Goal: Task Accomplishment & Management: Use online tool/utility

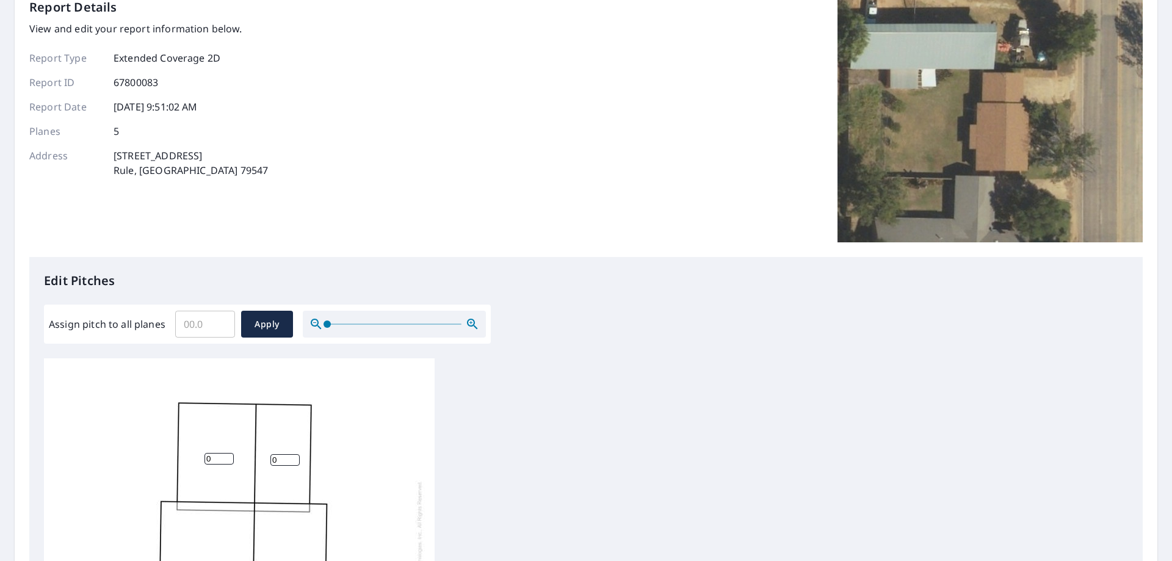
scroll to position [61, 0]
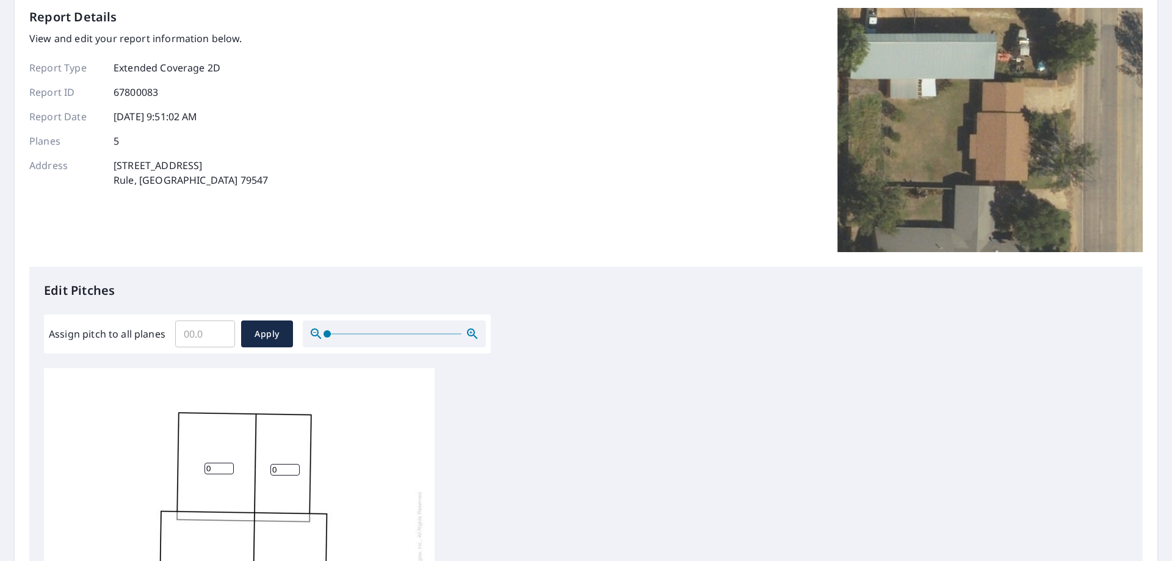
click at [210, 335] on input "Assign pitch to all planes" at bounding box center [205, 334] width 60 height 34
type input "4"
click at [269, 335] on span "Apply" at bounding box center [267, 334] width 32 height 15
type input "4"
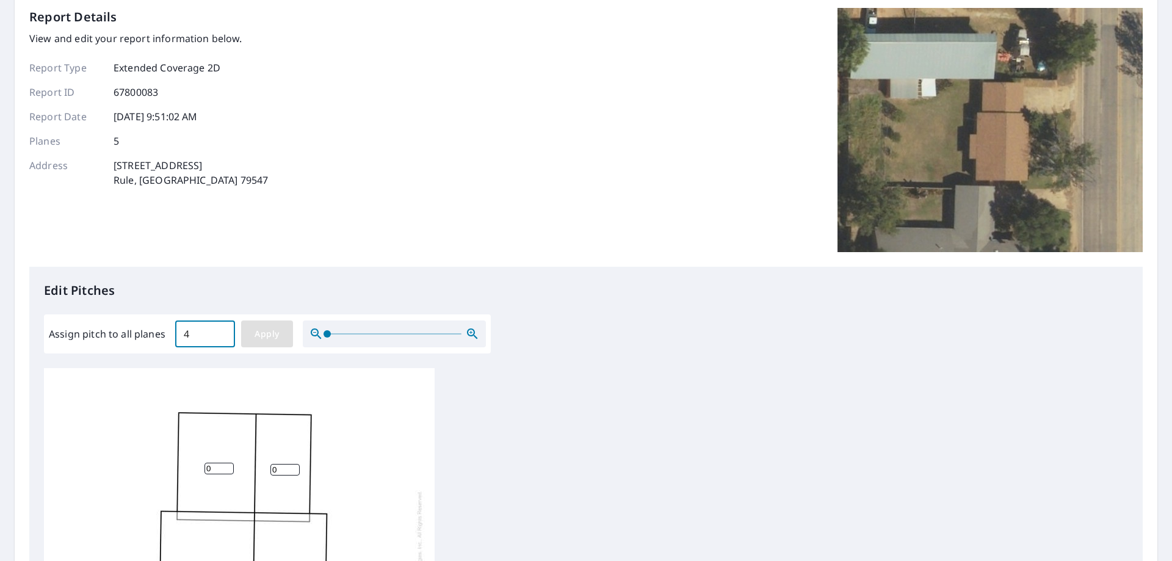
type input "4"
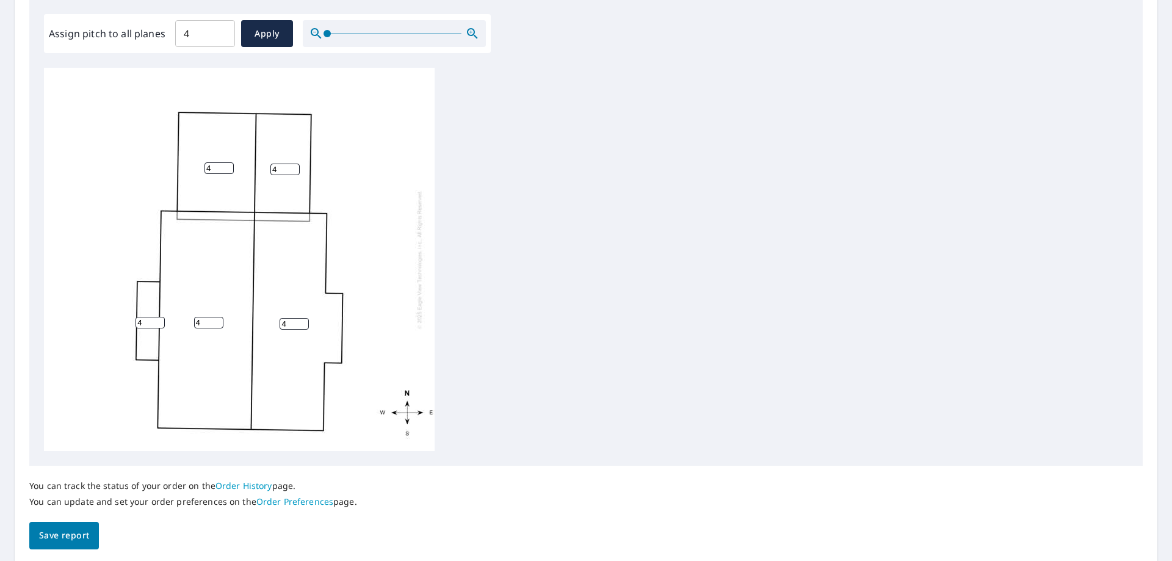
scroll to position [366, 0]
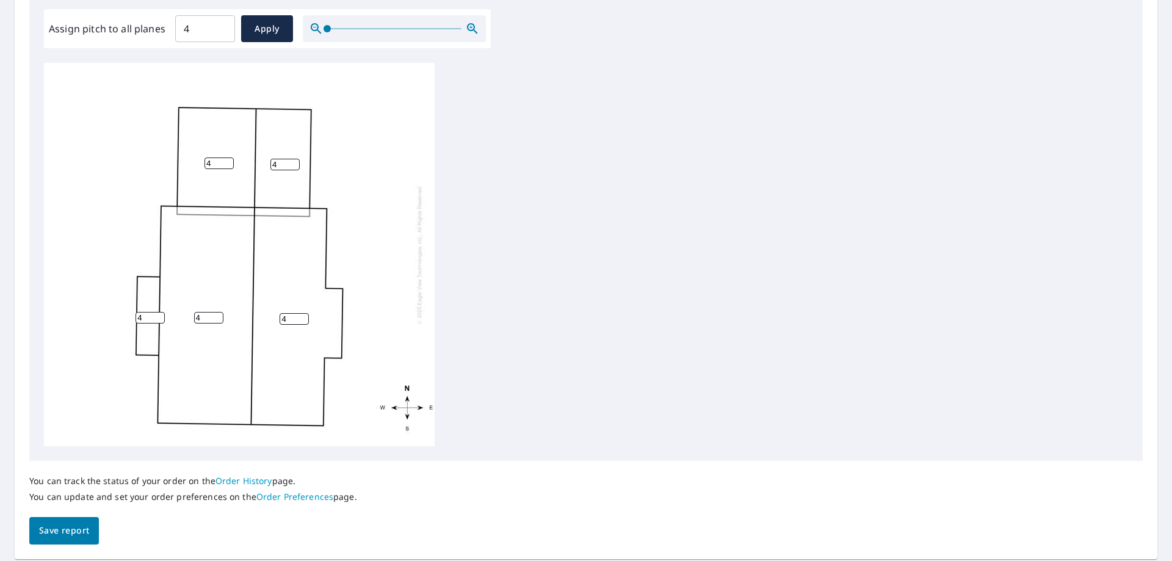
click at [142, 320] on input "4" at bounding box center [150, 318] width 29 height 12
type input "2"
click at [81, 532] on span "Save report" at bounding box center [64, 530] width 50 height 15
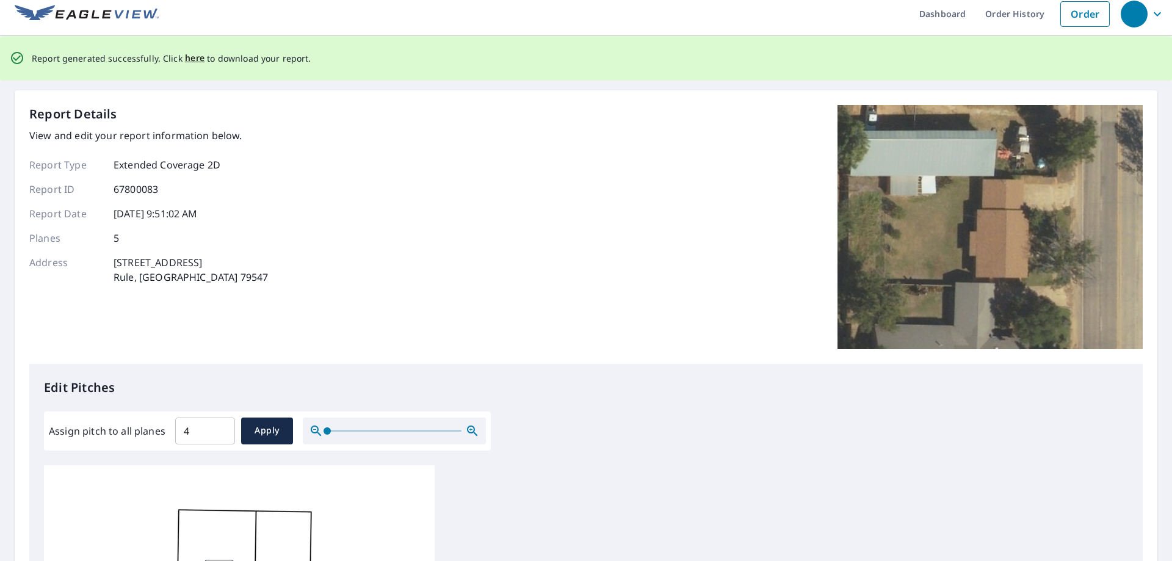
scroll to position [0, 0]
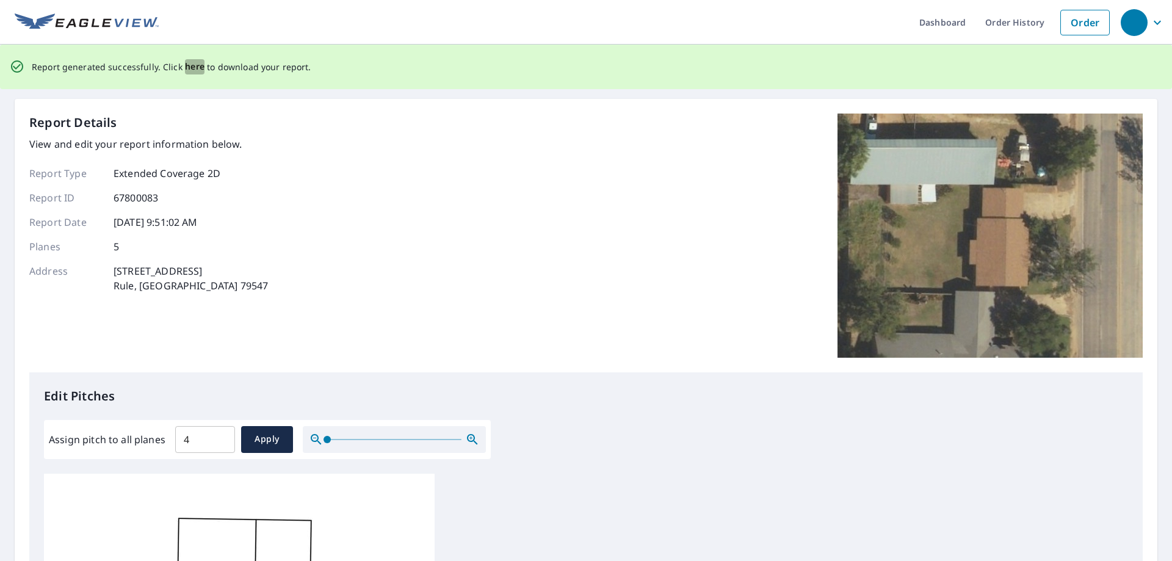
click at [195, 67] on span "here" at bounding box center [195, 66] width 20 height 15
